Goal: Task Accomplishment & Management: Manage account settings

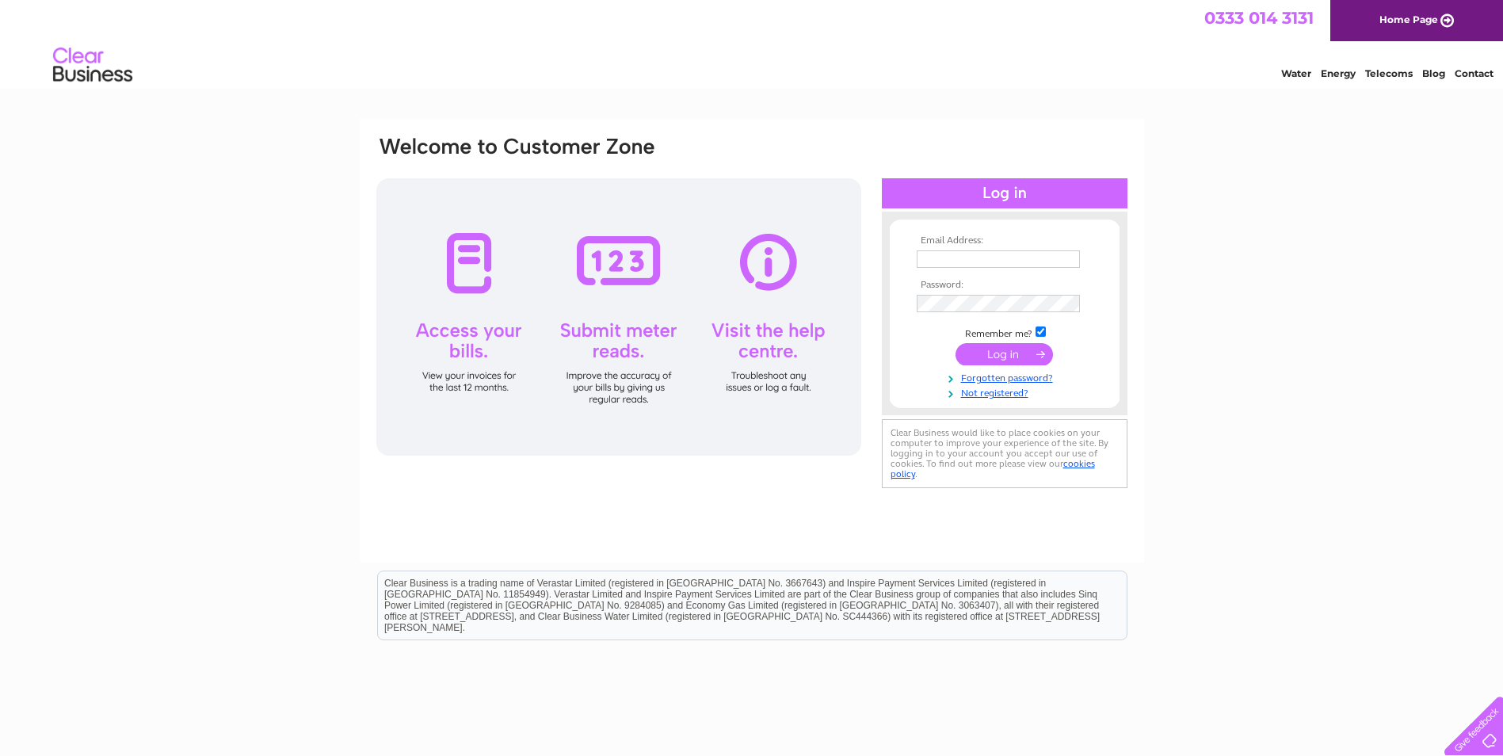
type input "[EMAIL_ADDRESS][DOMAIN_NAME]"
click at [1020, 353] on input "submit" at bounding box center [1003, 354] width 97 height 22
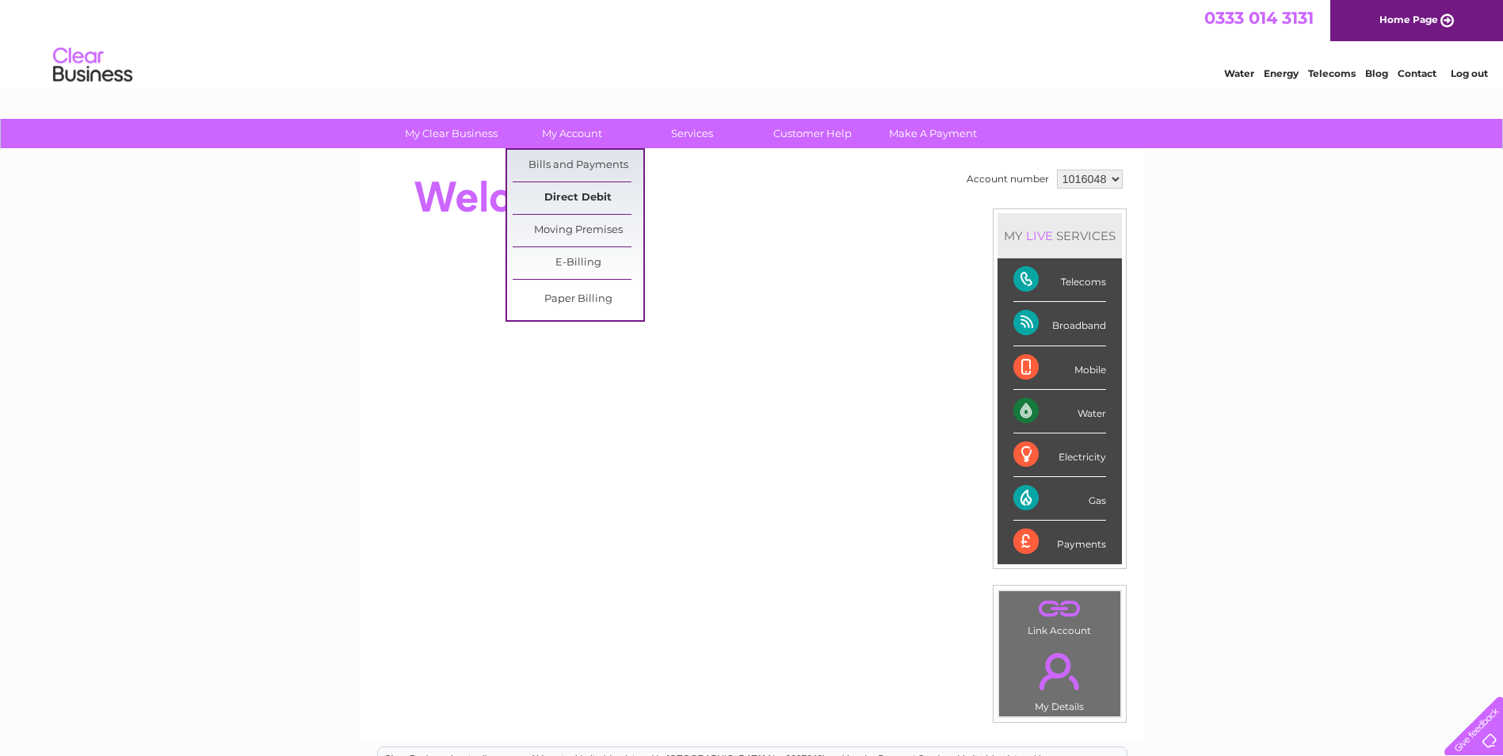
click at [600, 208] on link "Direct Debit" at bounding box center [578, 198] width 131 height 32
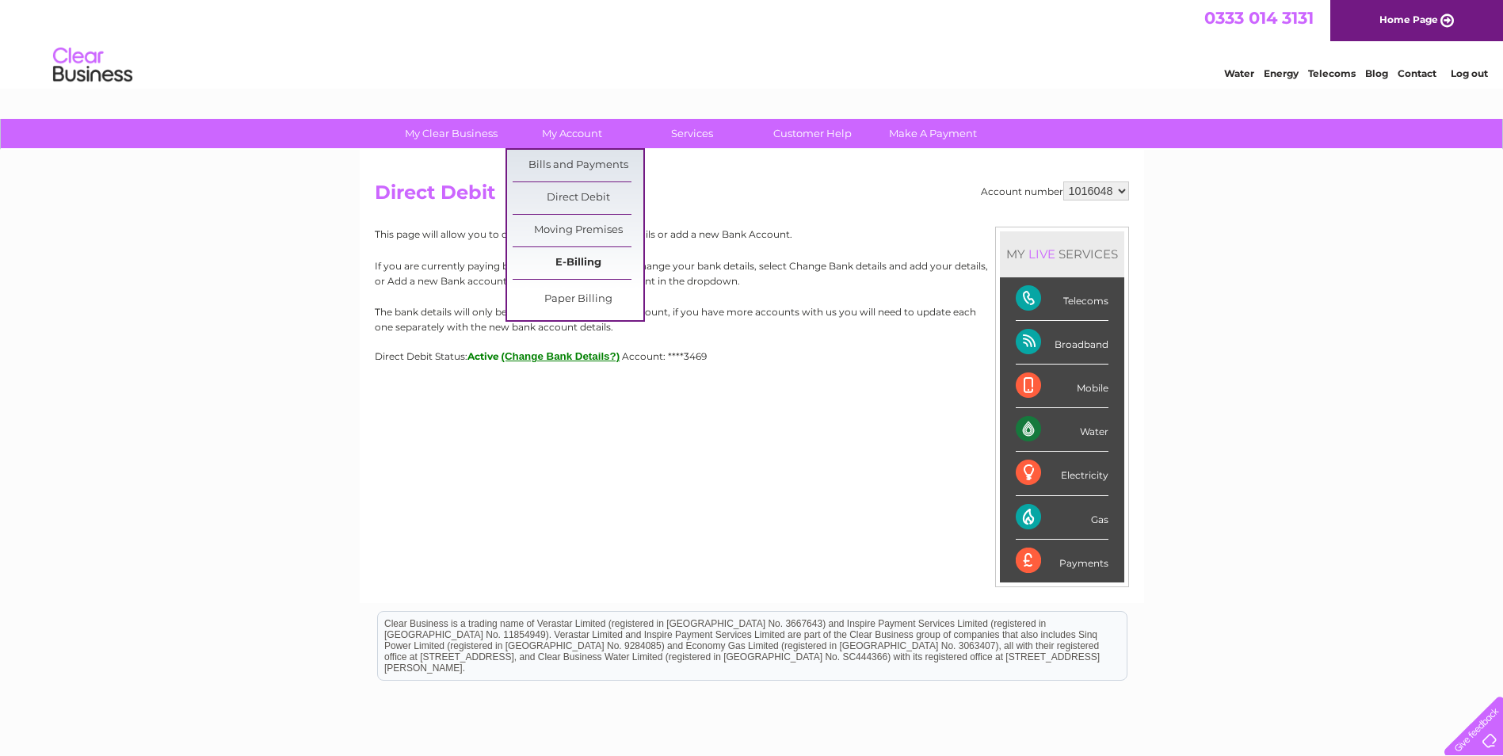
click at [574, 269] on link "E-Billing" at bounding box center [578, 263] width 131 height 32
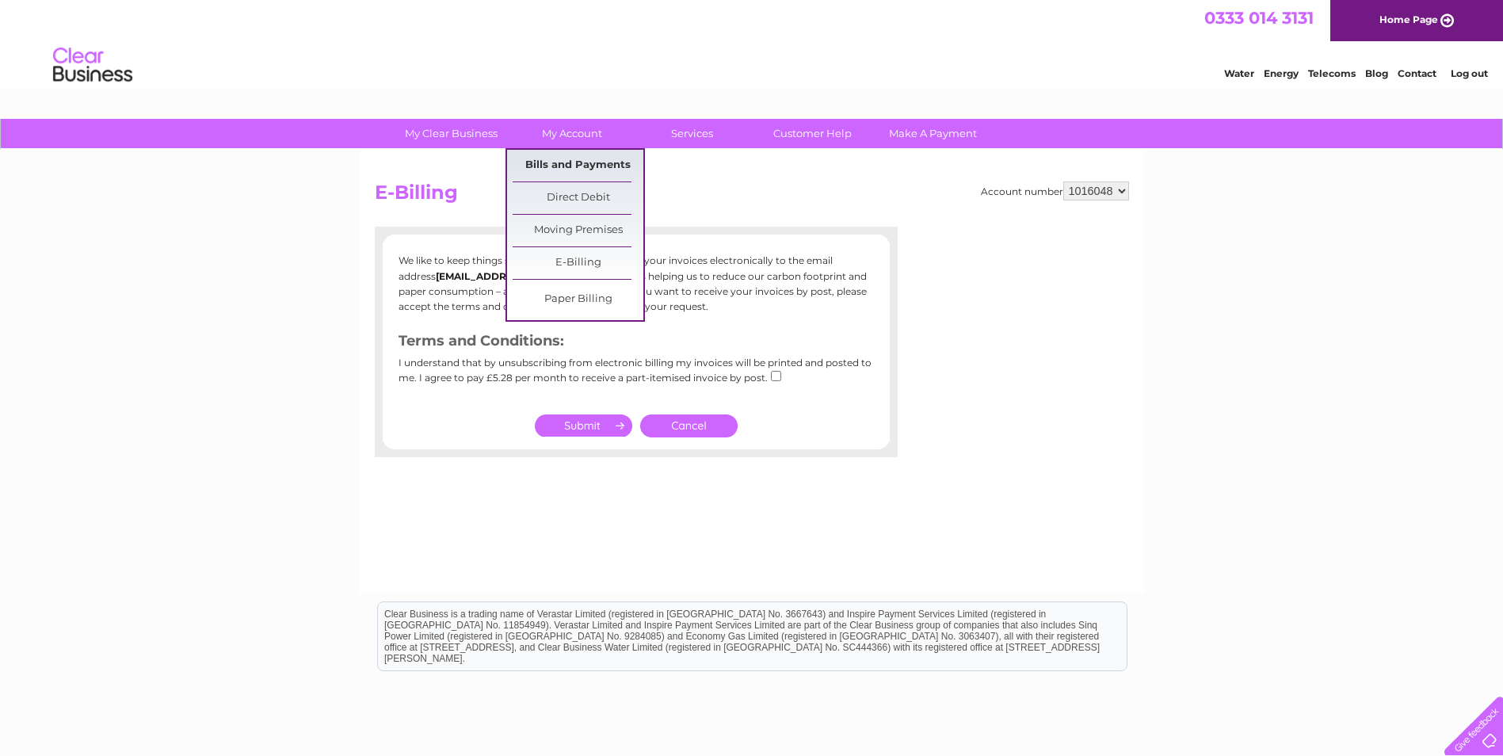
click at [570, 159] on link "Bills and Payments" at bounding box center [578, 166] width 131 height 32
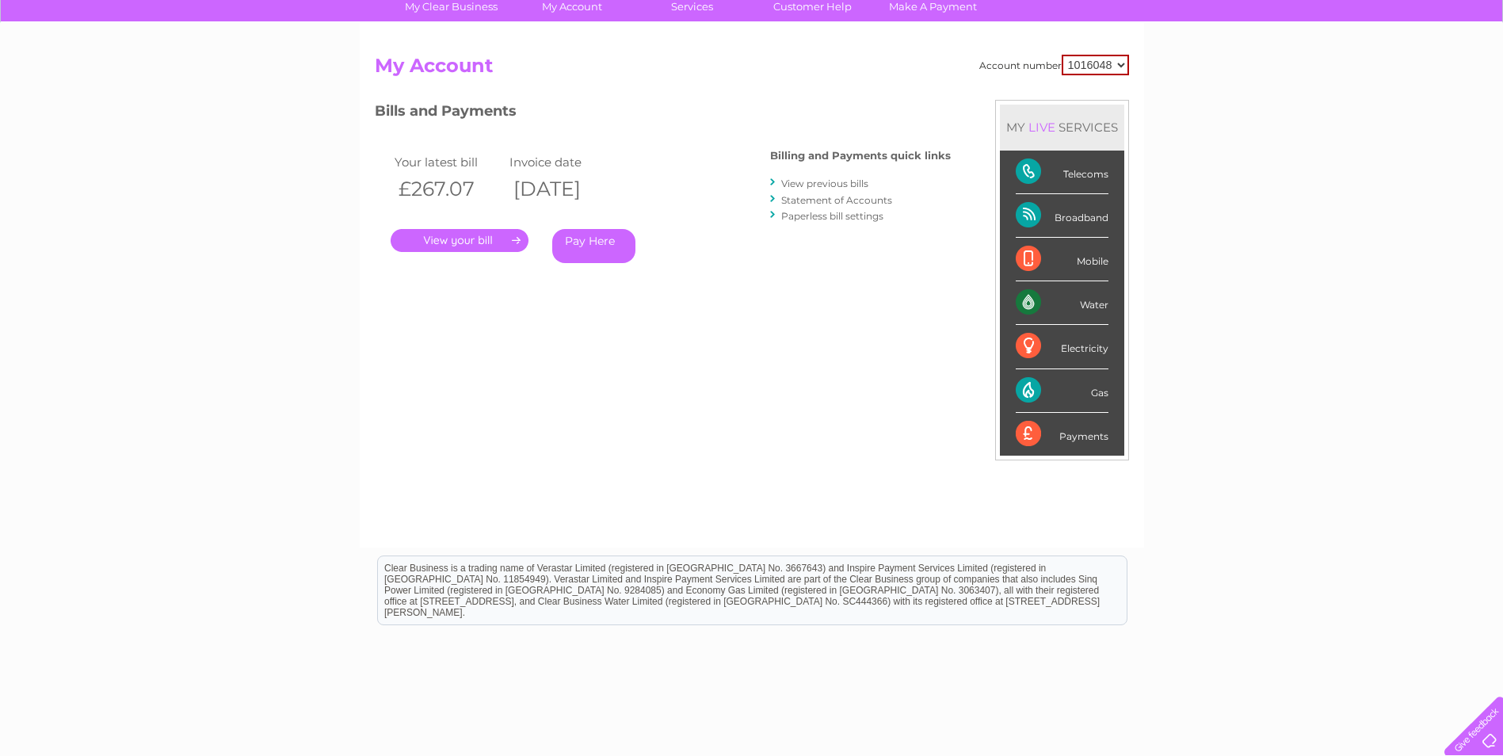
scroll to position [201, 0]
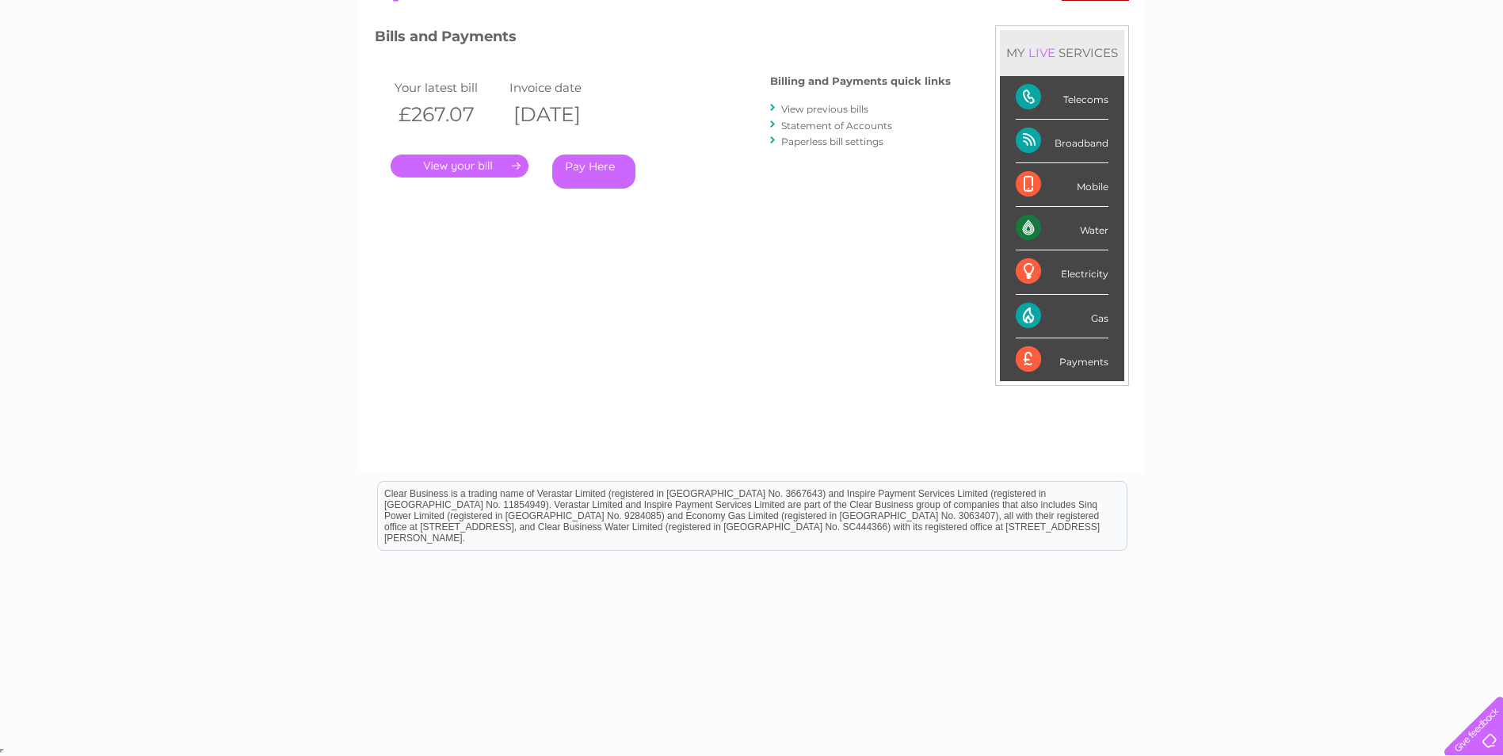
click at [850, 108] on link "View previous bills" at bounding box center [824, 109] width 87 height 12
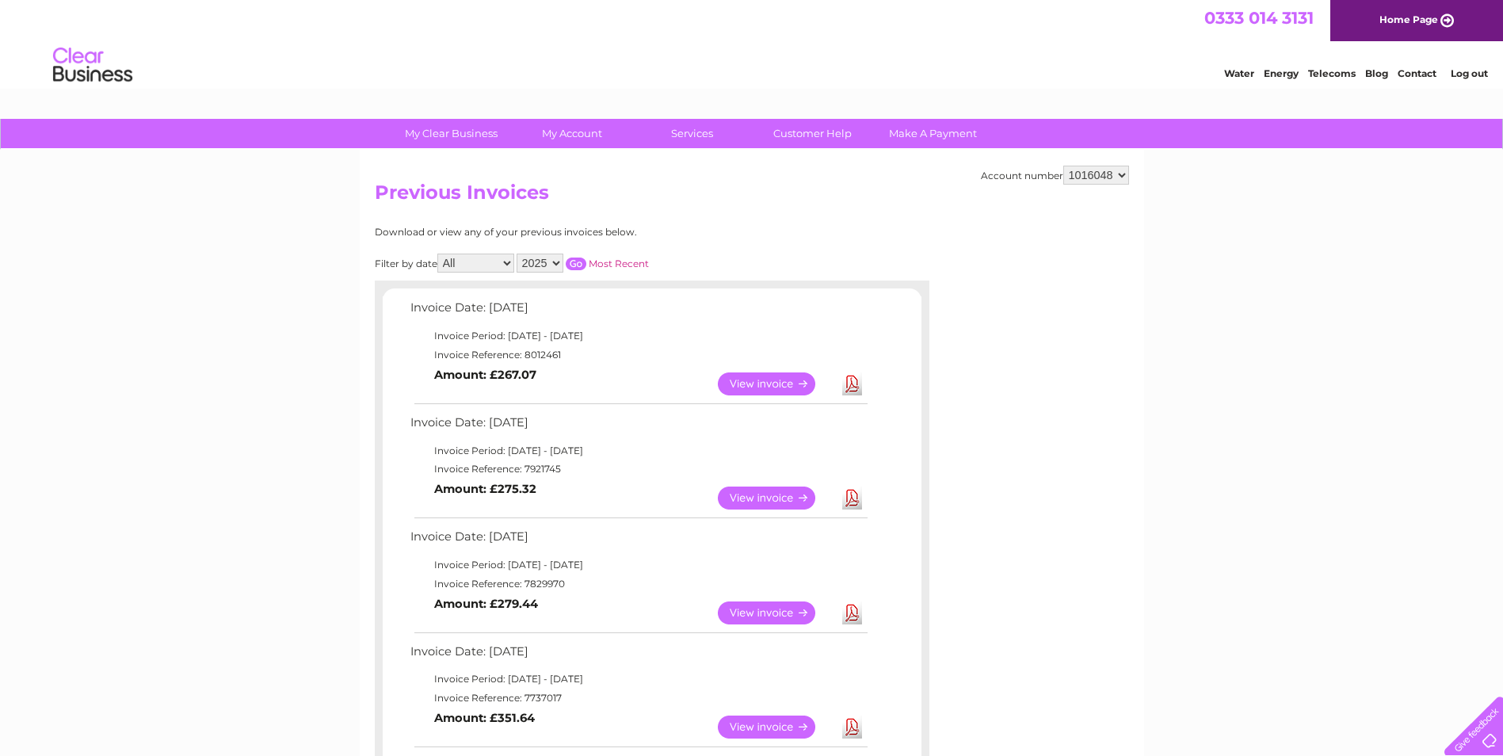
click at [607, 470] on td "Invoice Reference: 7921745" at bounding box center [637, 468] width 463 height 19
click at [768, 506] on link "View" at bounding box center [776, 497] width 116 height 23
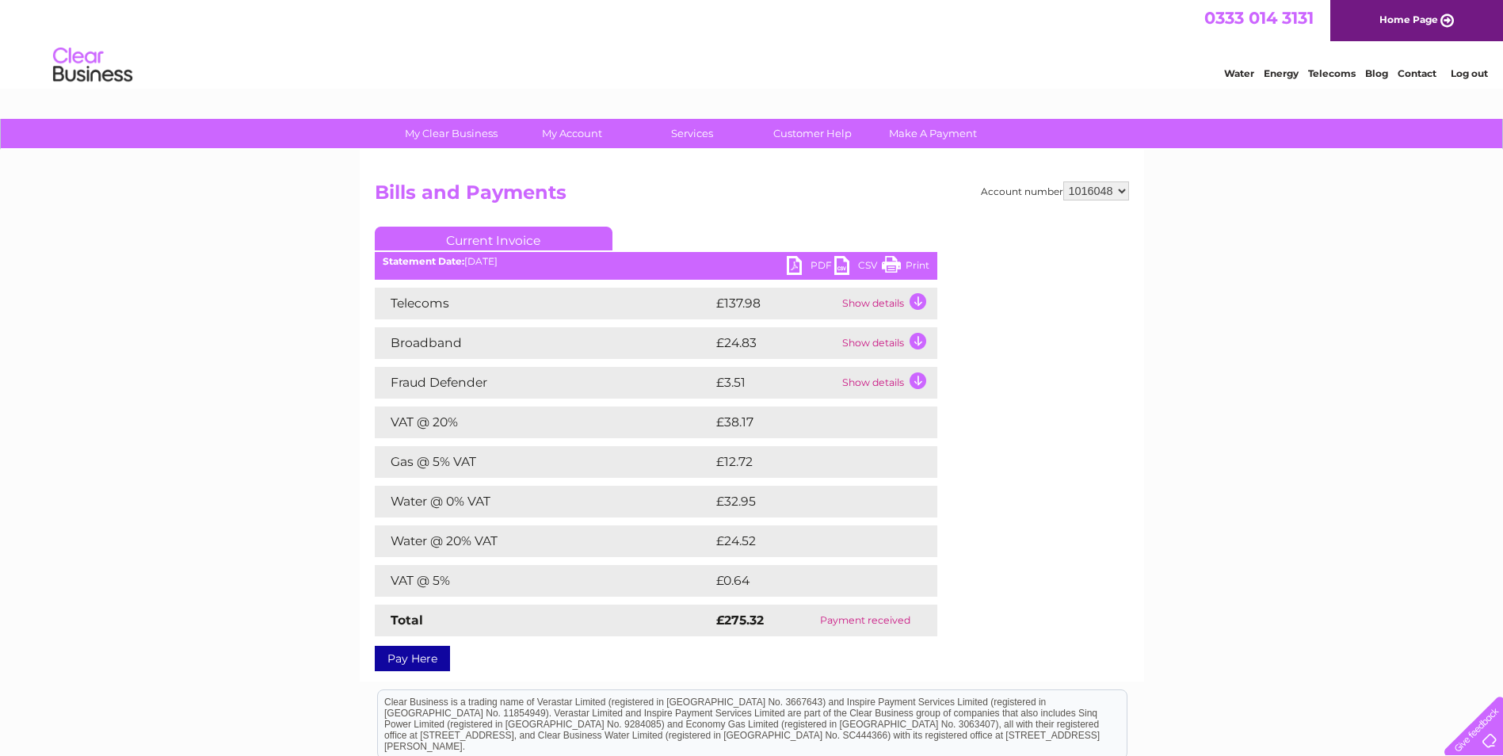
click at [1006, 562] on div "Account number 1016048 Bills and Payments Current Invoice PDF CSV Print" at bounding box center [752, 423] width 754 height 484
drag, startPoint x: 418, startPoint y: 299, endPoint x: 455, endPoint y: 381, distance: 90.1
click at [455, 381] on div "Telecoms £137.98 Show details Landline Call Charges £68.86 Your call itemisatio…" at bounding box center [656, 462] width 562 height 349
drag, startPoint x: 455, startPoint y: 381, endPoint x: 423, endPoint y: 462, distance: 86.8
click at [423, 462] on td "Gas @ 5% VAT" at bounding box center [543, 462] width 337 height 32
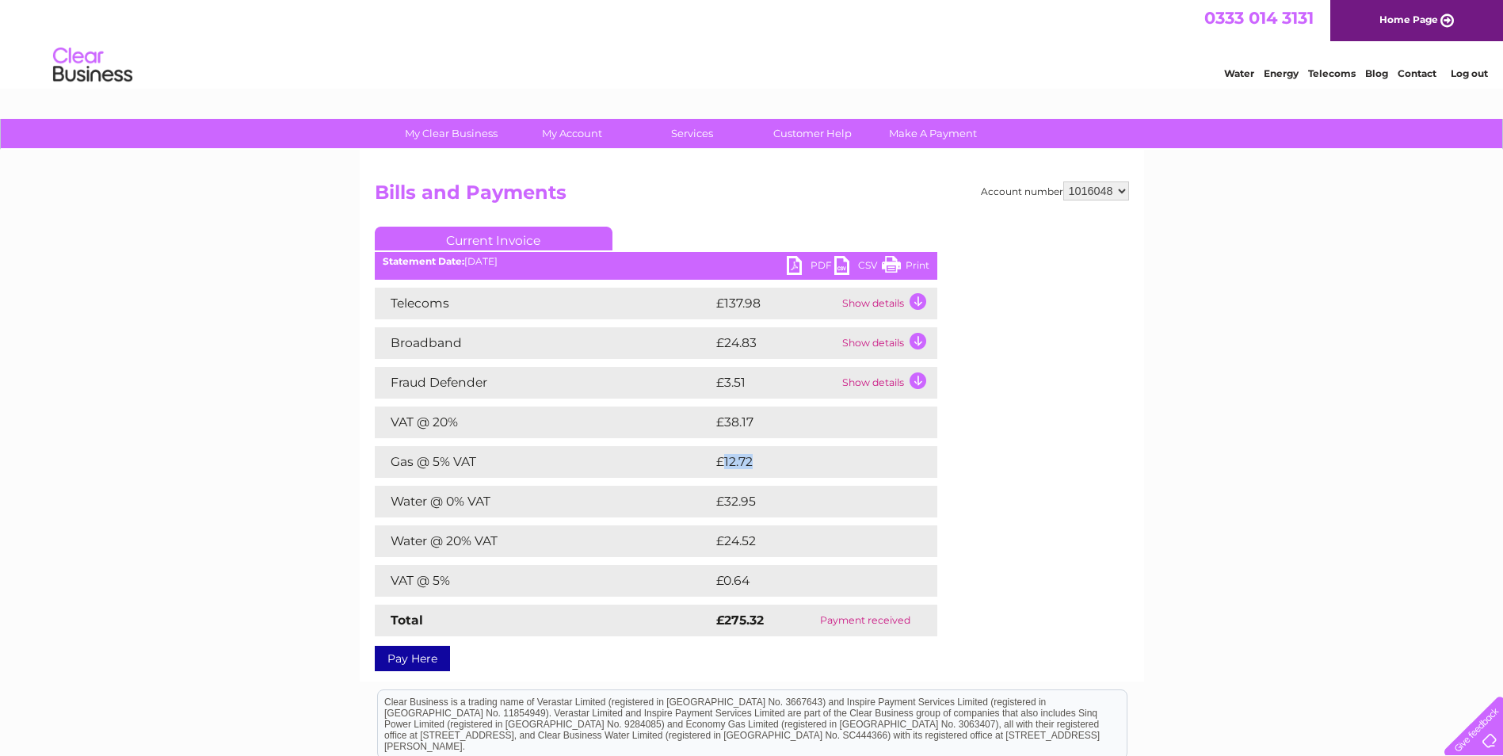
drag, startPoint x: 749, startPoint y: 462, endPoint x: 723, endPoint y: 463, distance: 26.2
click at [723, 463] on td "£12.72" at bounding box center [807, 462] width 191 height 32
click at [531, 533] on td "Water @ 20% VAT" at bounding box center [543, 541] width 337 height 32
drag, startPoint x: 393, startPoint y: 582, endPoint x: 745, endPoint y: 574, distance: 352.6
click at [745, 574] on tr "VAT @ 5% £0.64" at bounding box center [656, 581] width 562 height 32
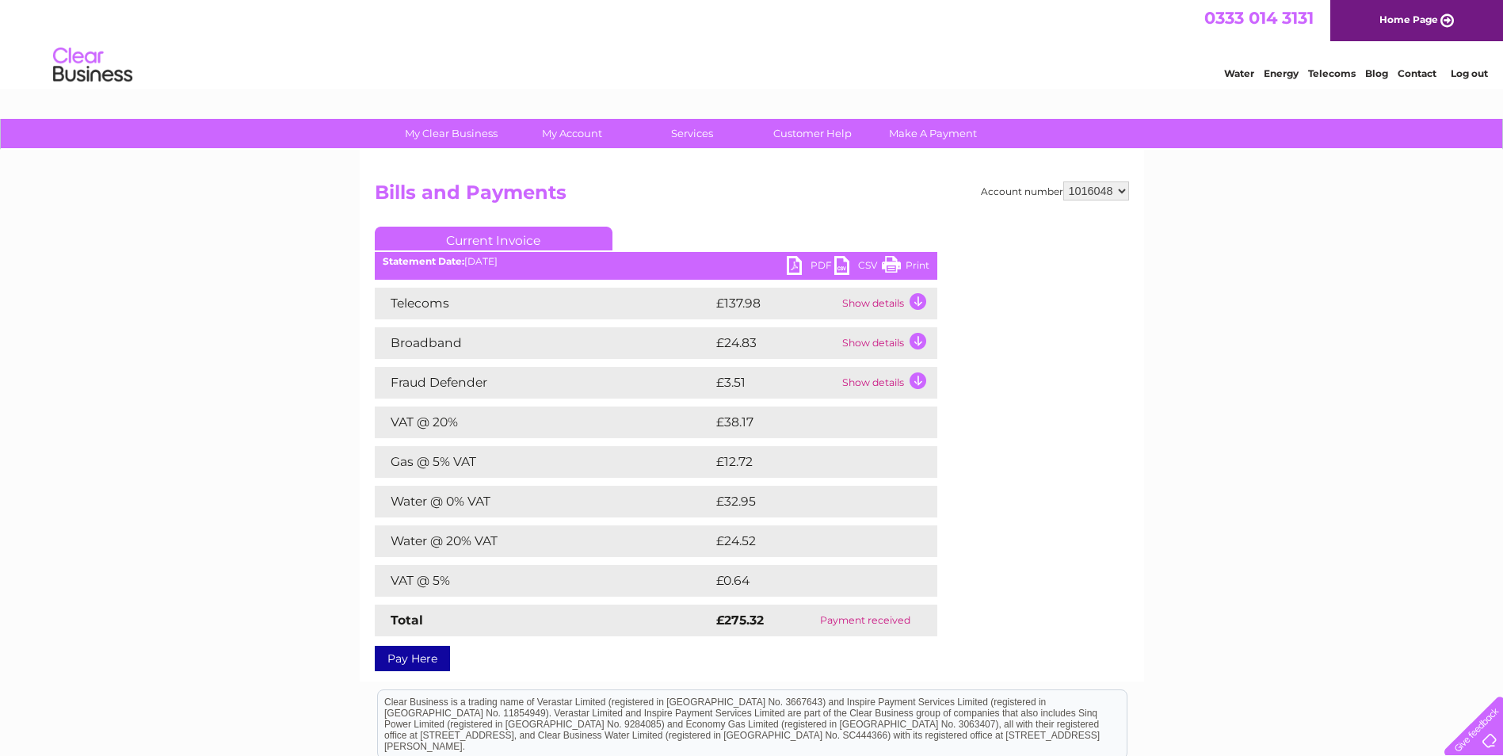
click at [1024, 511] on div "Account number 1016048 Bills and Payments Current Invoice PDF CSV Print" at bounding box center [752, 423] width 754 height 484
